Goal: Task Accomplishment & Management: Manage account settings

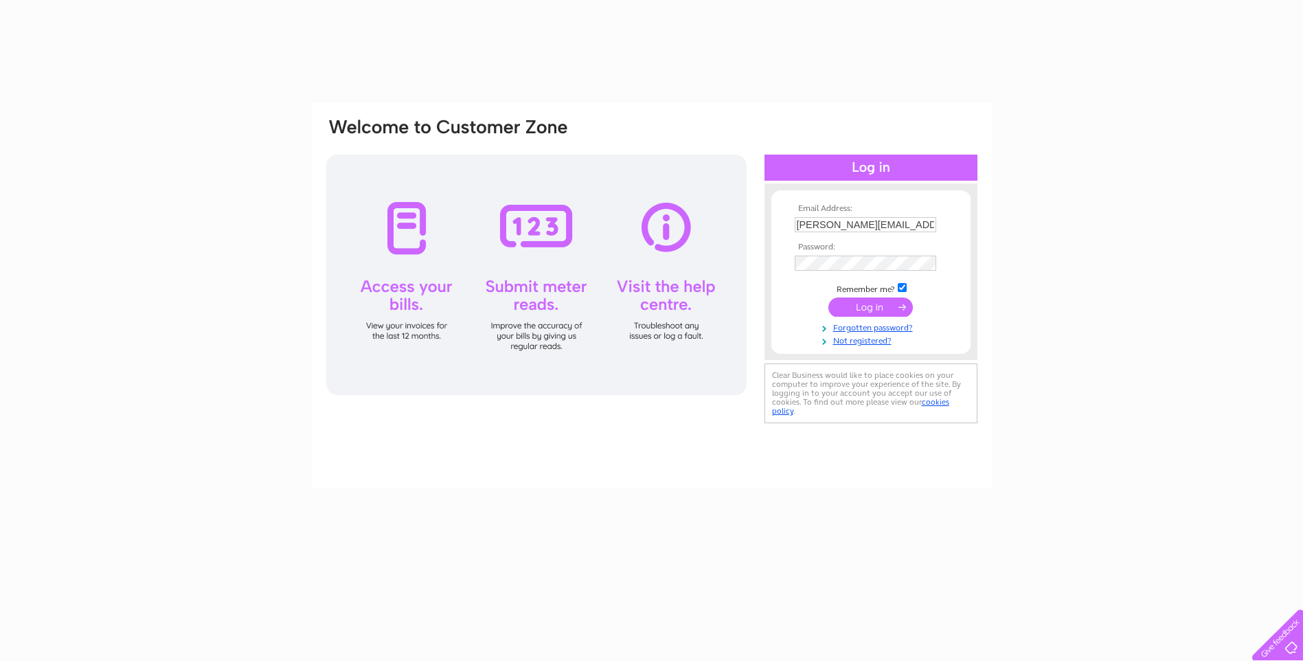
click at [850, 306] on input "submit" at bounding box center [870, 306] width 84 height 19
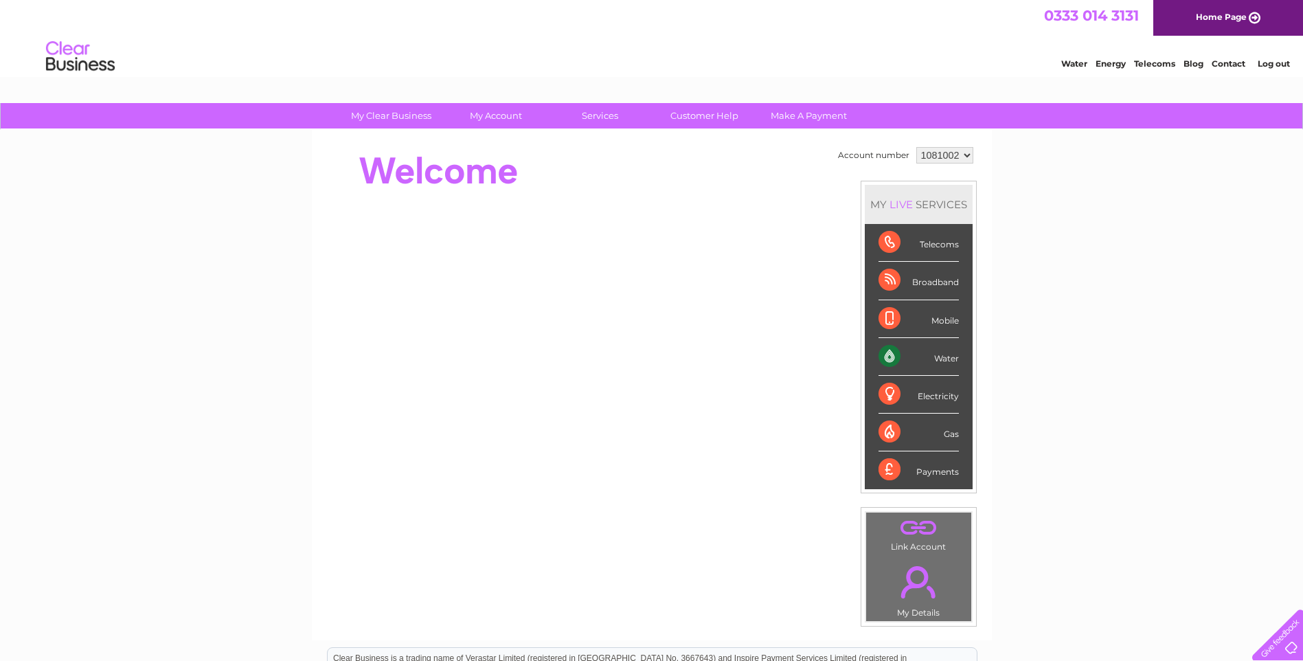
click at [964, 156] on select "1081002 1081006" at bounding box center [944, 155] width 57 height 16
select select "1081006"
click at [916, 147] on select "1081002 1081006" at bounding box center [944, 155] width 57 height 16
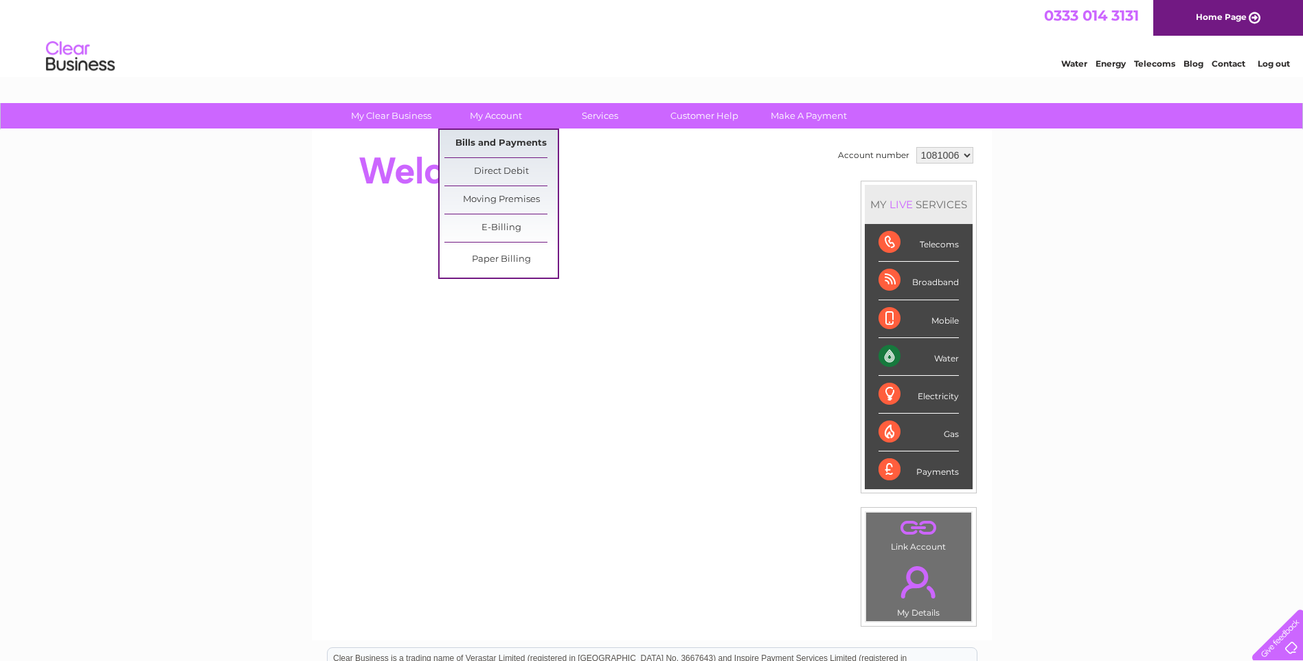
click at [490, 146] on link "Bills and Payments" at bounding box center [500, 143] width 113 height 27
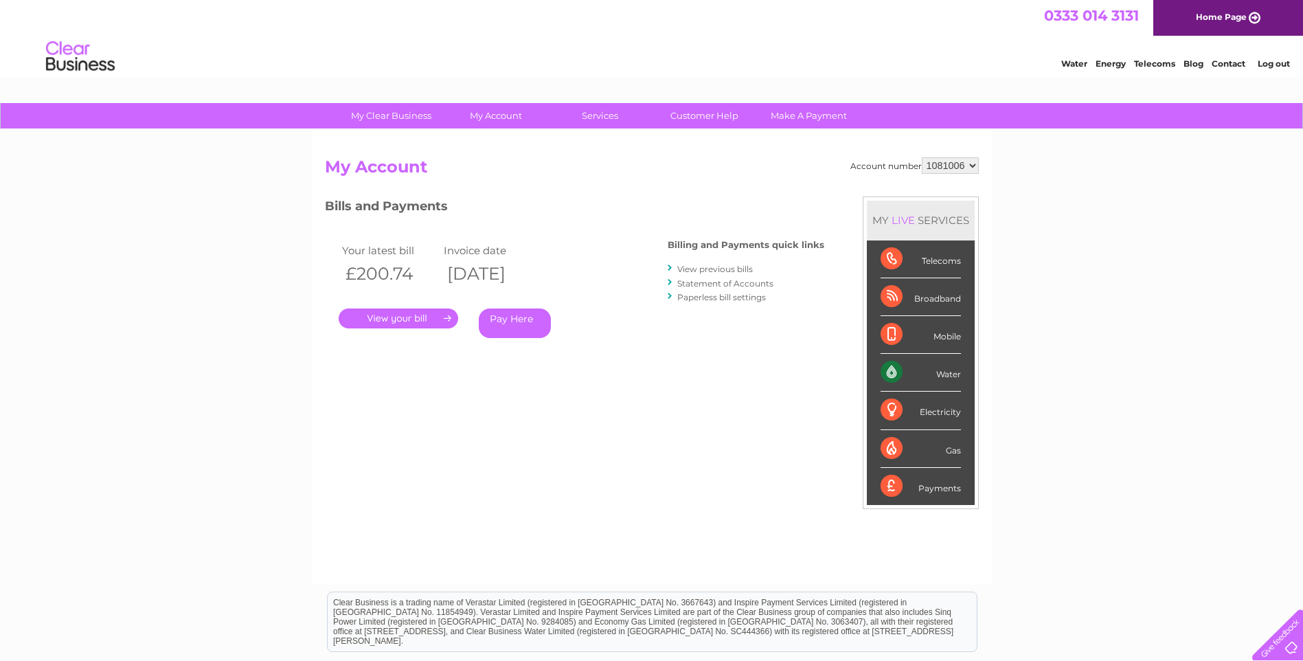
click at [716, 269] on link "View previous bills" at bounding box center [715, 269] width 76 height 10
click at [708, 271] on link "View previous bills" at bounding box center [715, 269] width 76 height 10
click at [688, 267] on link "View previous bills" at bounding box center [715, 269] width 76 height 10
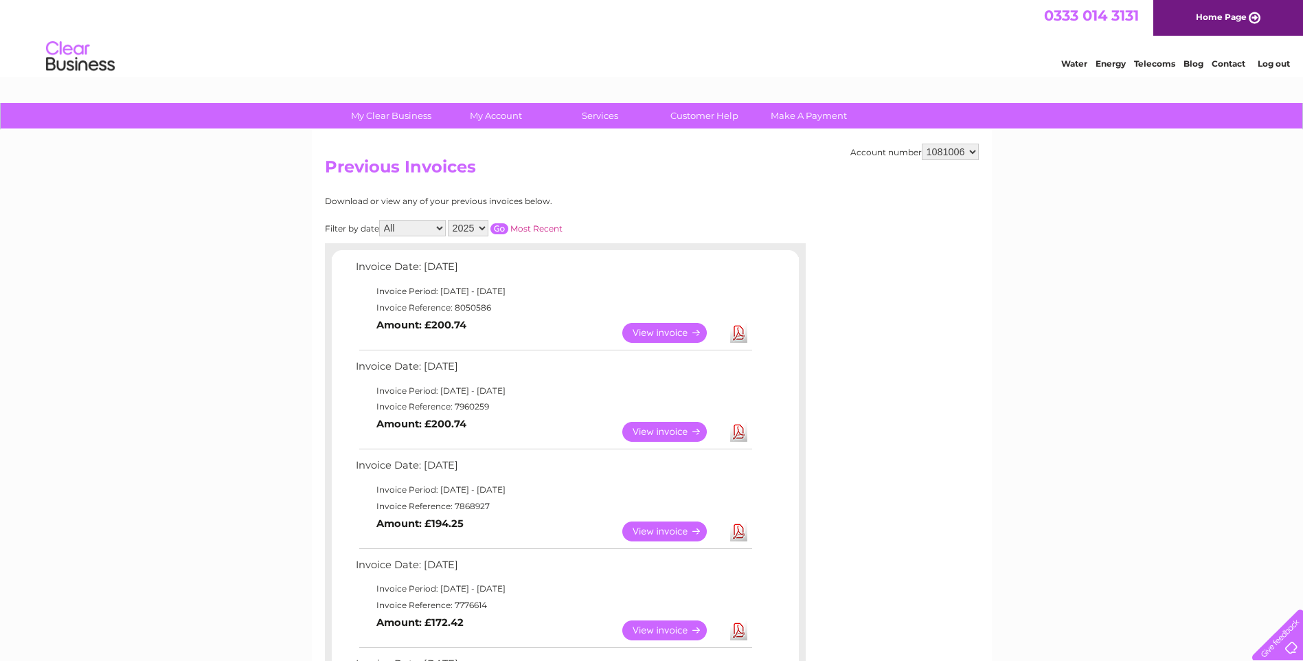
click at [739, 337] on link "Download" at bounding box center [738, 333] width 17 height 20
